Goal: Task Accomplishment & Management: Use online tool/utility

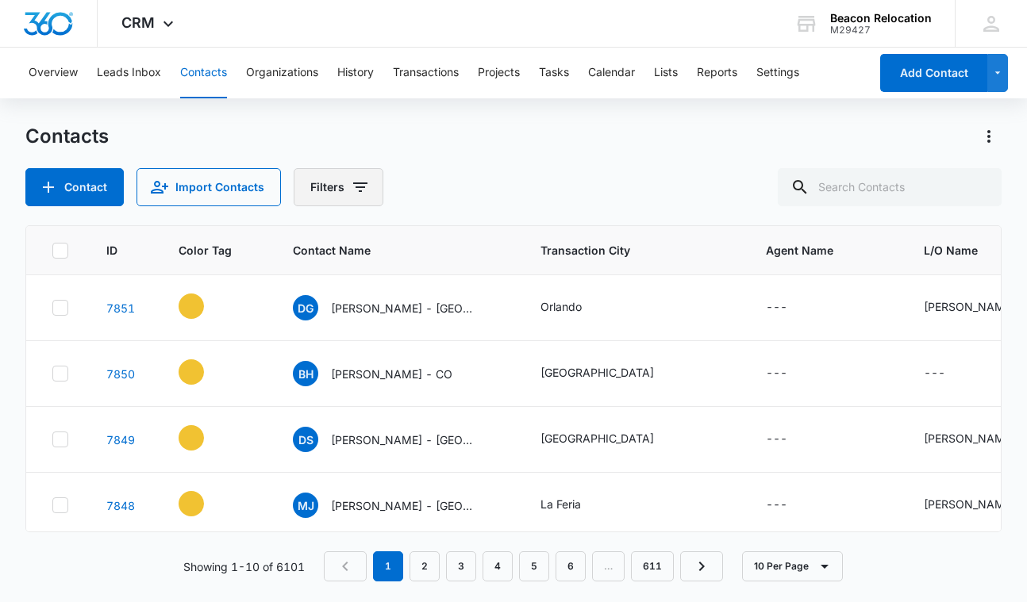
click at [360, 184] on icon "Filters" at bounding box center [360, 188] width 14 height 10
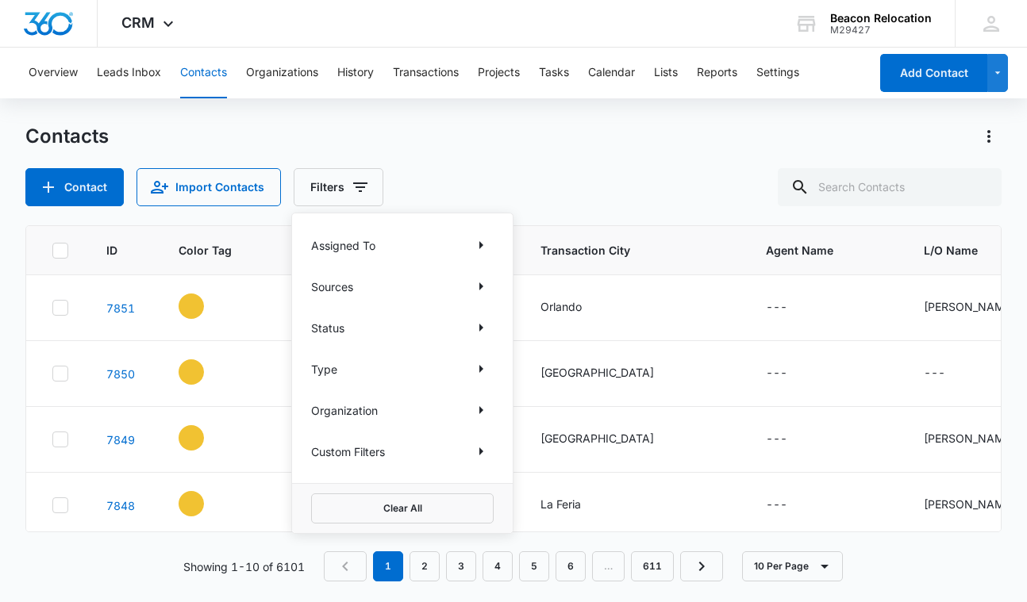
click at [372, 289] on div "Sources" at bounding box center [402, 286] width 183 height 25
click at [485, 287] on icon "Show Sources filters" at bounding box center [481, 286] width 19 height 19
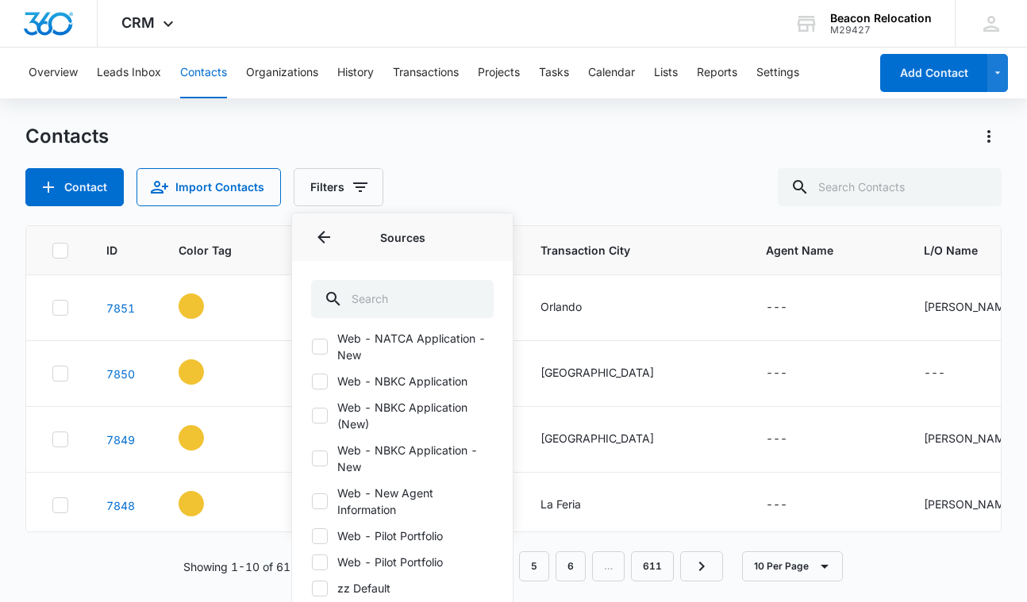
scroll to position [397, 0]
click at [321, 537] on icon at bounding box center [320, 536] width 10 height 7
click at [312, 537] on input "Web - Pilot Portfolio" at bounding box center [311, 536] width 1 height 1
checkbox input "true"
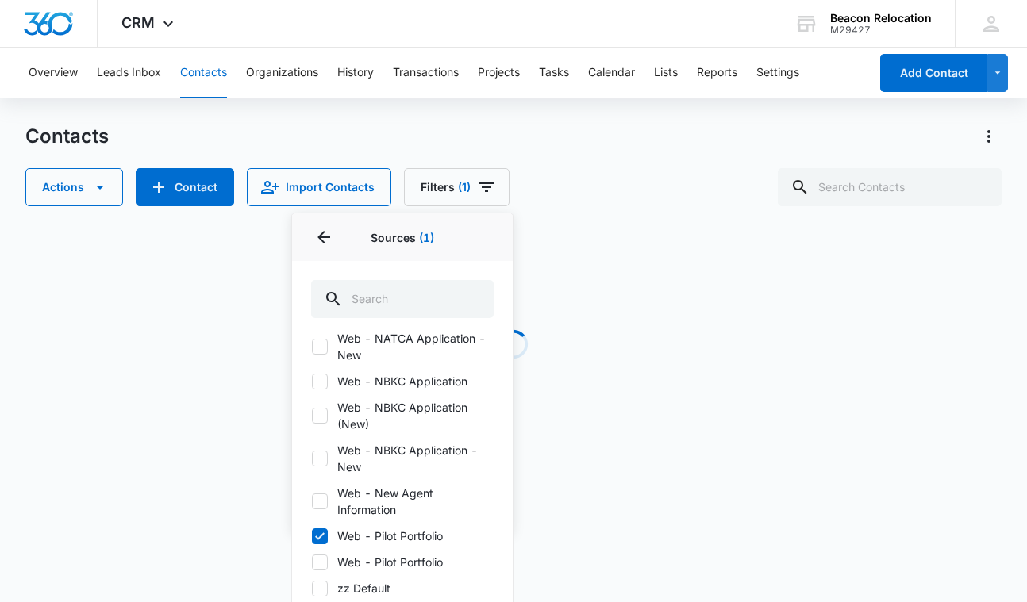
click at [319, 561] on icon at bounding box center [320, 563] width 14 height 14
click at [312, 562] on input "Web - Pilot Portfolio" at bounding box center [311, 562] width 1 height 1
checkbox input "true"
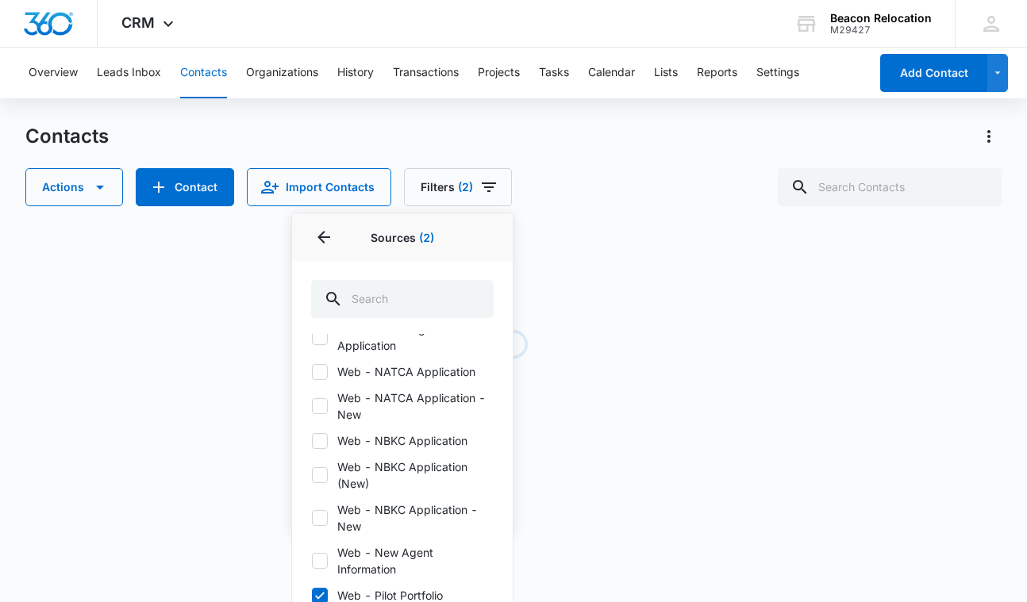
scroll to position [316, 0]
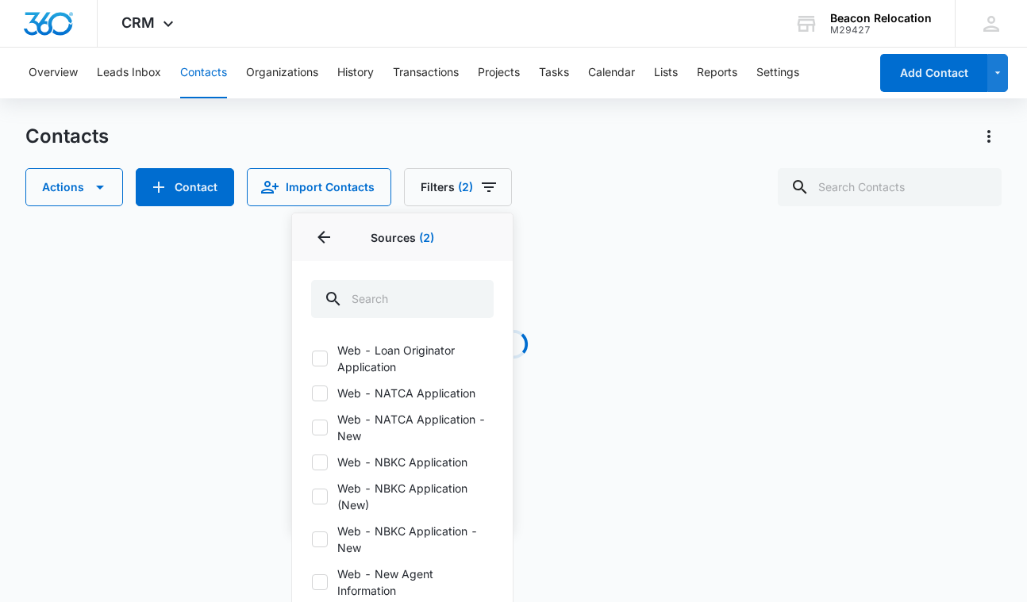
click at [322, 394] on icon at bounding box center [320, 394] width 14 height 14
click at [312, 394] on input "Web - NATCA Application" at bounding box center [311, 393] width 1 height 1
checkbox input "true"
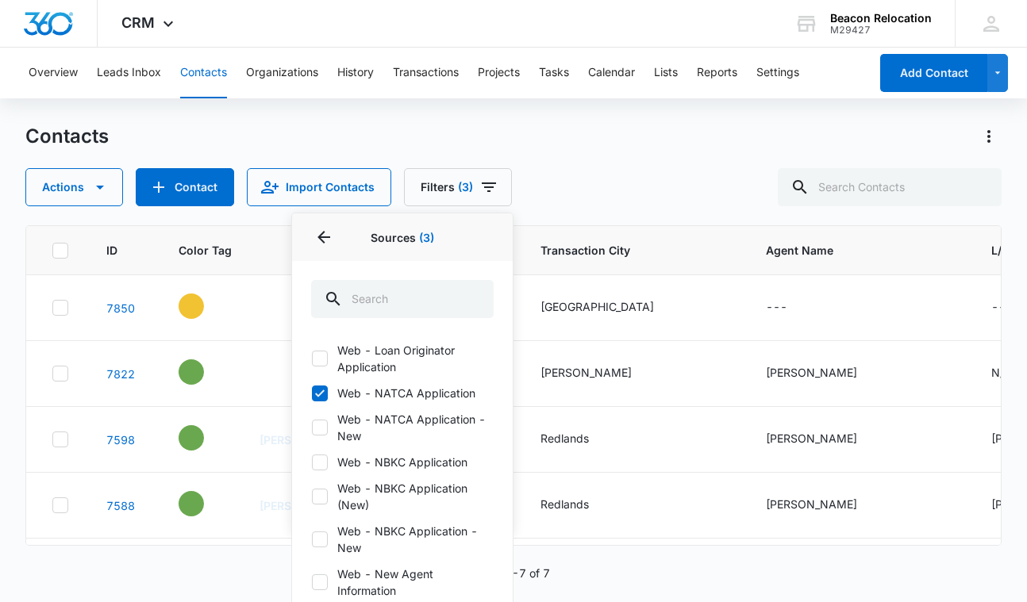
click at [321, 432] on icon at bounding box center [320, 428] width 14 height 14
click at [312, 429] on input "Web - NATCA Application - New" at bounding box center [311, 428] width 1 height 1
checkbox input "true"
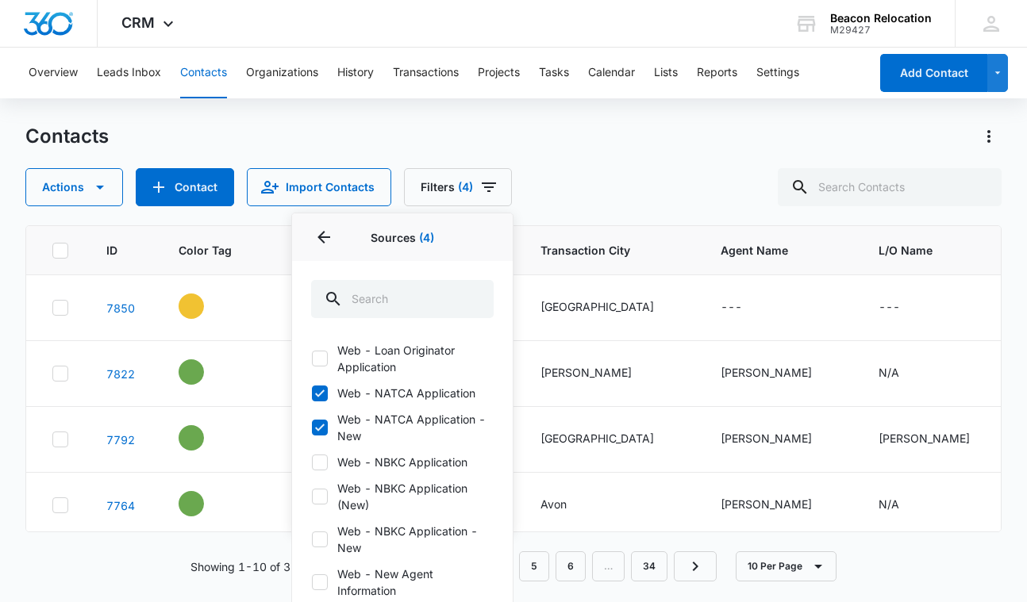
click at [647, 179] on div "Actions Contact Import Contacts Filters (4) Assigned To Sources 4 Sources (4) 3…" at bounding box center [513, 187] width 976 height 38
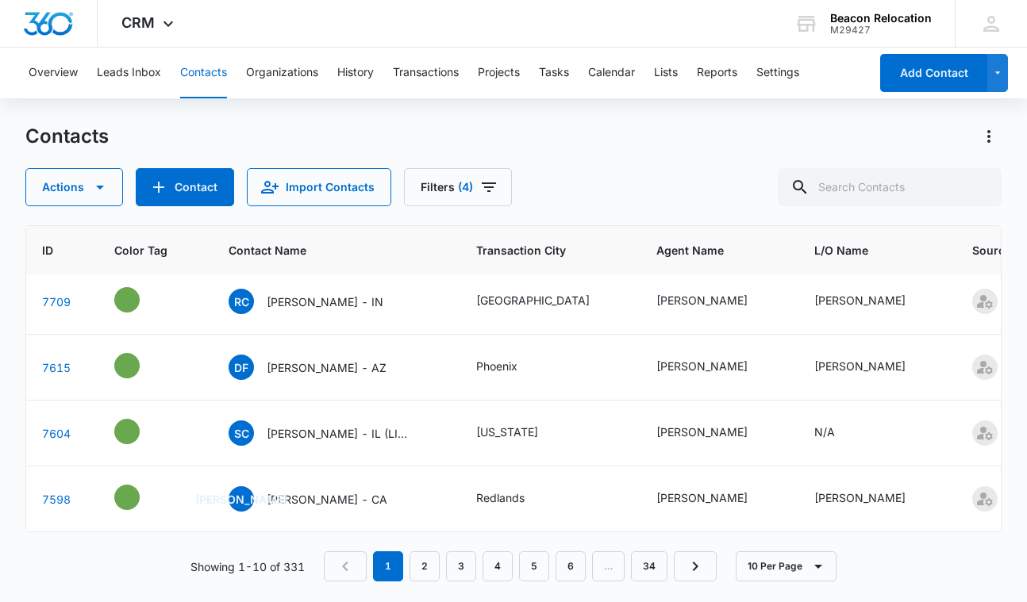
scroll to position [402, 64]
